Goal: Information Seeking & Learning: Learn about a topic

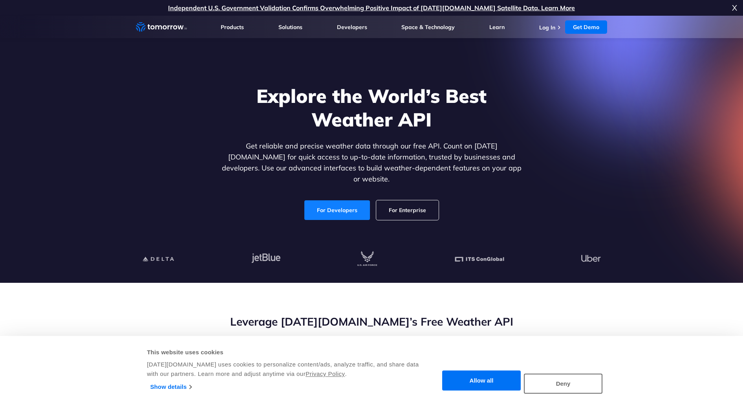
click at [351, 204] on link "For Developers" at bounding box center [337, 210] width 66 height 20
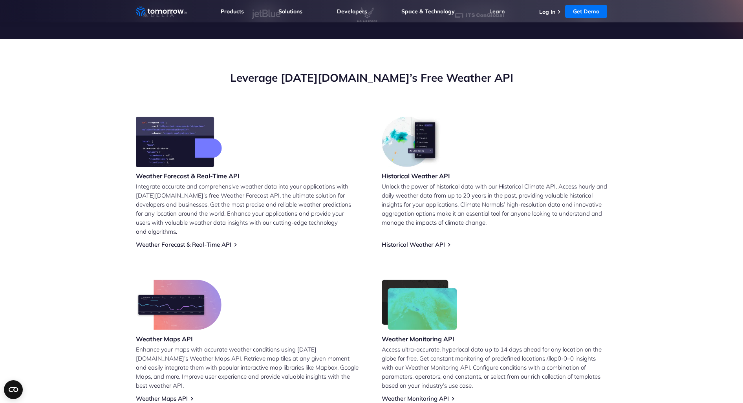
scroll to position [325, 0]
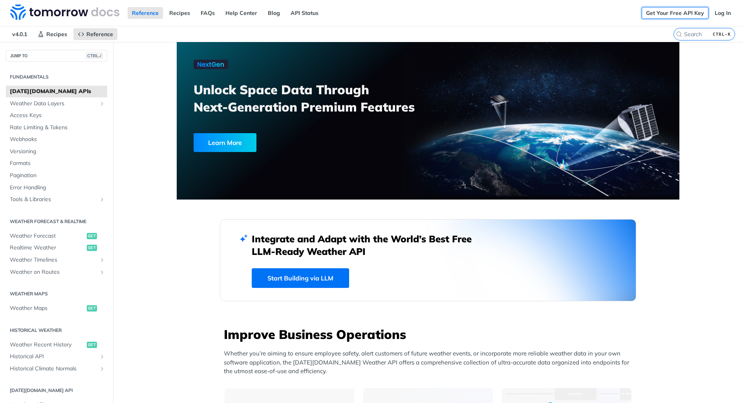
click at [668, 8] on link "Get Your Free API Key" at bounding box center [674, 13] width 67 height 12
click at [39, 116] on span "Access Keys" at bounding box center [57, 115] width 95 height 8
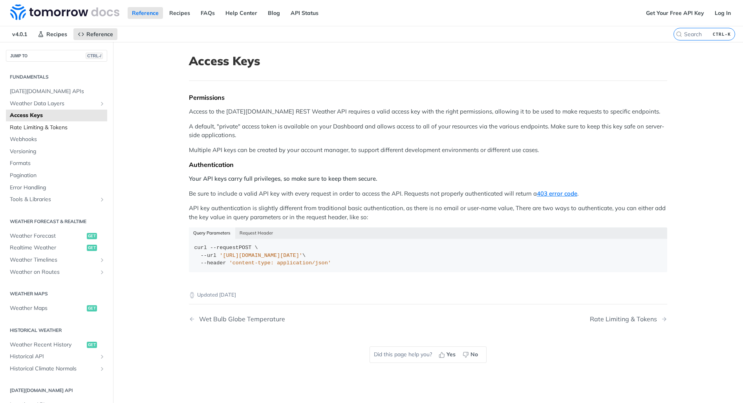
click at [43, 130] on span "Rate Limiting & Tokens" at bounding box center [57, 128] width 95 height 8
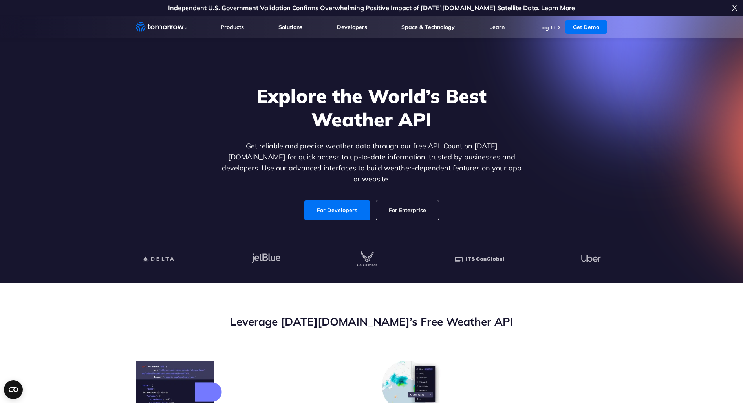
scroll to position [244, 0]
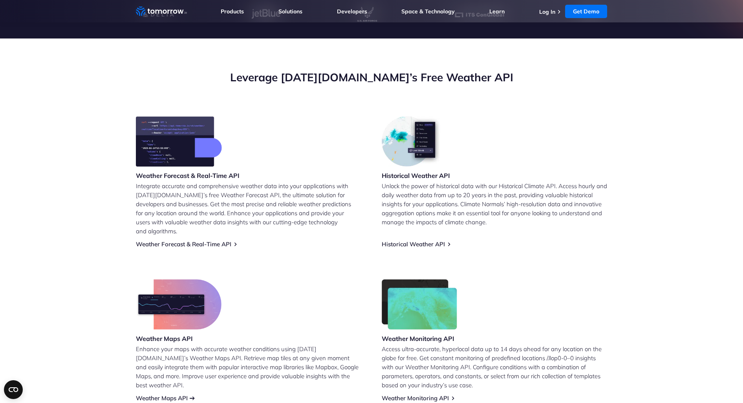
click at [157, 394] on link "Weather Maps API" at bounding box center [162, 397] width 52 height 7
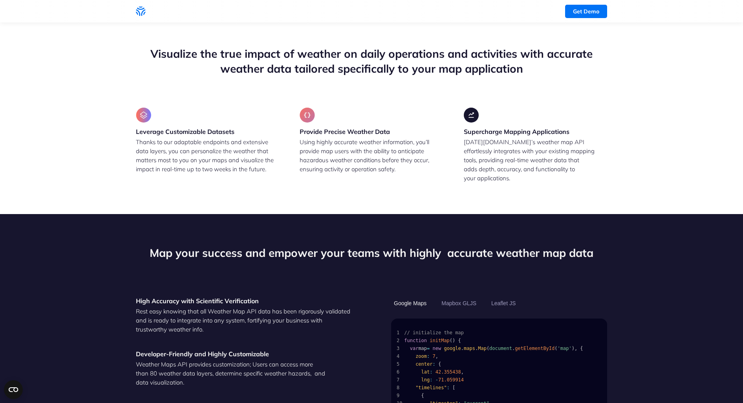
scroll to position [81, 0]
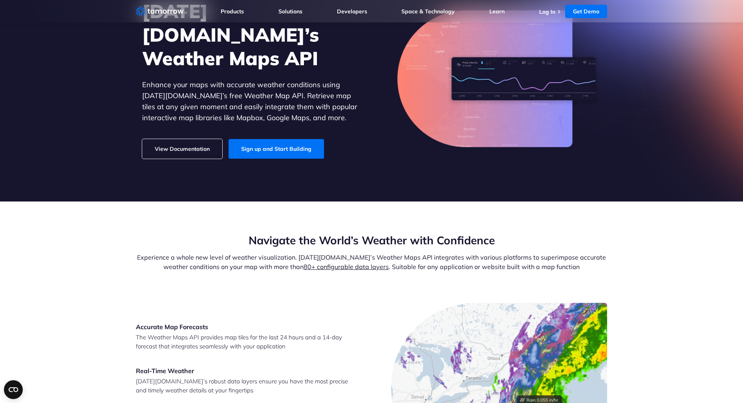
click at [194, 139] on link "View Documentation" at bounding box center [182, 149] width 80 height 20
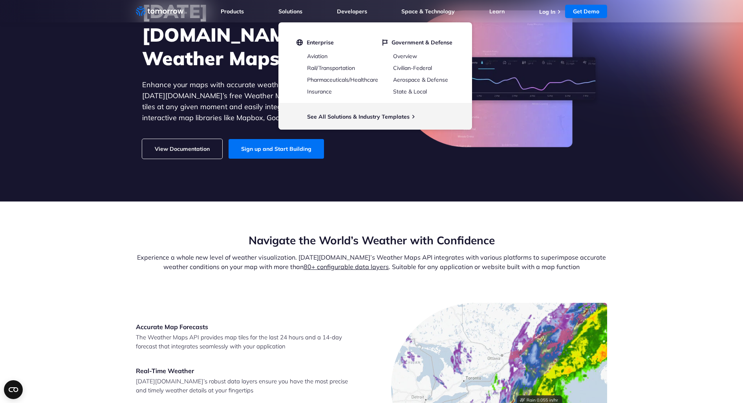
scroll to position [0, 0]
